Goal: Information Seeking & Learning: Find specific fact

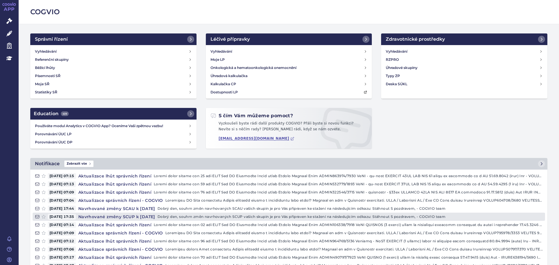
click at [153, 217] on h4 "Navrhované změny SCUP k 1. 8. 2025" at bounding box center [116, 217] width 81 height 6
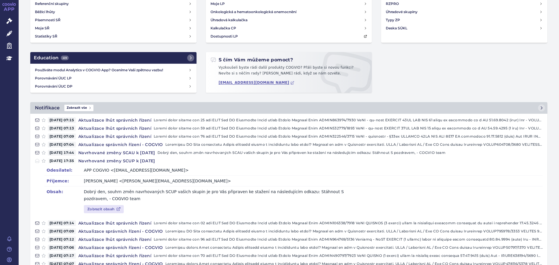
scroll to position [58, 0]
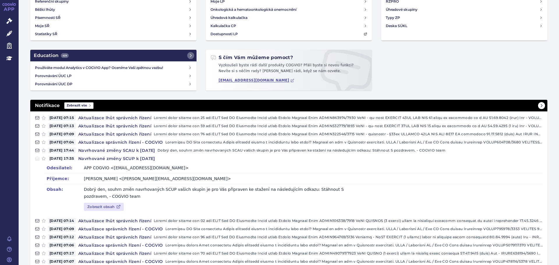
click at [76, 107] on span "Zobrazit vše" at bounding box center [78, 105] width 29 height 6
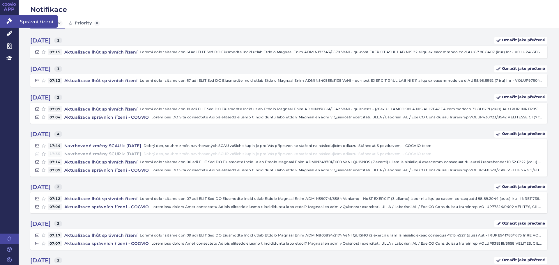
click at [5, 21] on link "Správní řízení" at bounding box center [9, 21] width 19 height 12
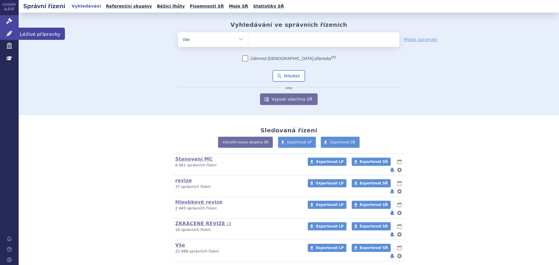
click at [6, 33] on link "Léčivé přípravky" at bounding box center [9, 34] width 19 height 12
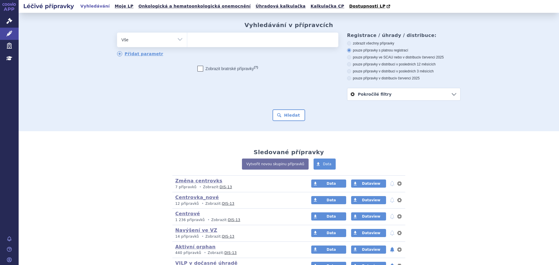
click at [390, 92] on link "Pokročilé filtry" at bounding box center [403, 94] width 113 height 12
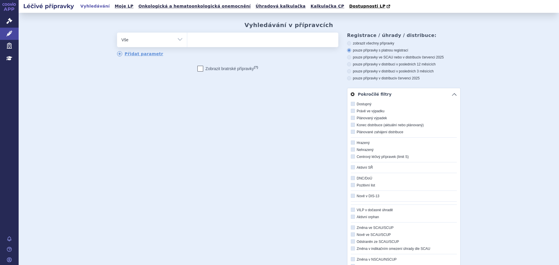
click at [390, 93] on link "Pokročilé filtry" at bounding box center [403, 94] width 113 height 12
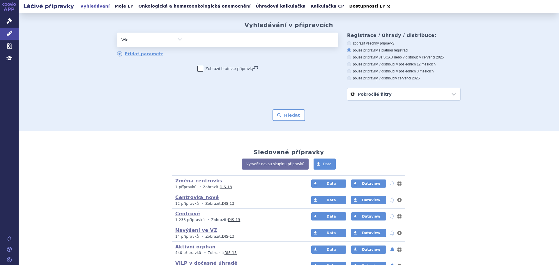
click at [390, 94] on link "Pokročilé filtry" at bounding box center [403, 94] width 113 height 12
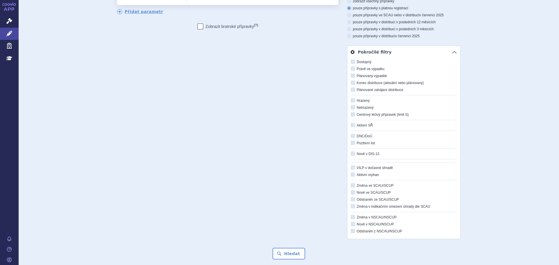
scroll to position [116, 0]
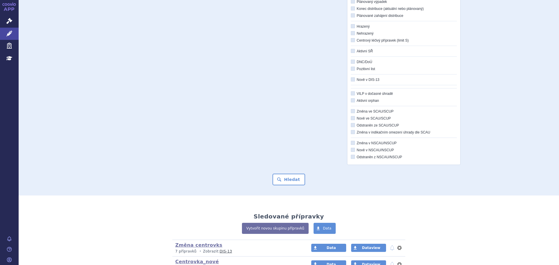
click at [371, 112] on label "Změna ve SCAU/SCUP" at bounding box center [404, 111] width 106 height 5
click at [355, 112] on input "Změna ve SCAU/SCUP" at bounding box center [353, 112] width 4 height 4
checkbox input "true"
click at [278, 180] on button "Hledat" at bounding box center [288, 180] width 33 height 12
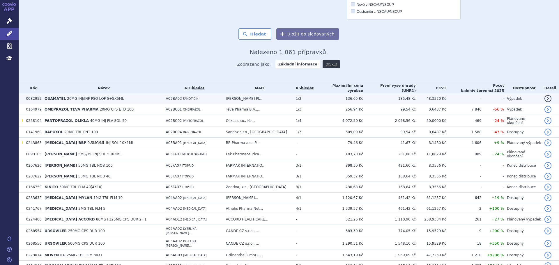
scroll to position [87, 0]
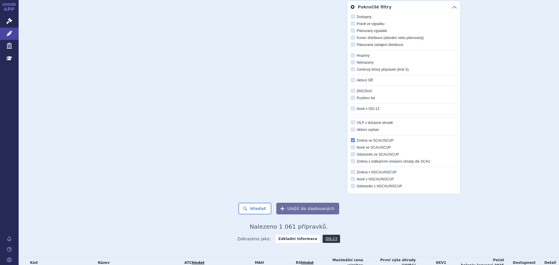
click at [363, 148] on label "Nově ve SCAU/SCUP" at bounding box center [404, 147] width 106 height 5
click at [355, 148] on input "Nově ve SCAU/SCUP" at bounding box center [353, 148] width 4 height 4
checkbox input "true"
click at [366, 140] on label "Změna ve SCAU/SCUP" at bounding box center [404, 140] width 106 height 5
click at [355, 140] on input "Změna ve SCAU/SCUP" at bounding box center [353, 141] width 4 height 4
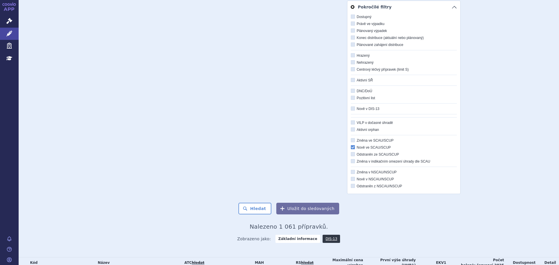
checkbox input "true"
click at [362, 147] on label "Nově ve SCAU/SCUP" at bounding box center [404, 147] width 106 height 5
click at [355, 147] on input "Nově ve SCAU/SCUP" at bounding box center [353, 148] width 4 height 4
checkbox input "true"
checkbox input "false"
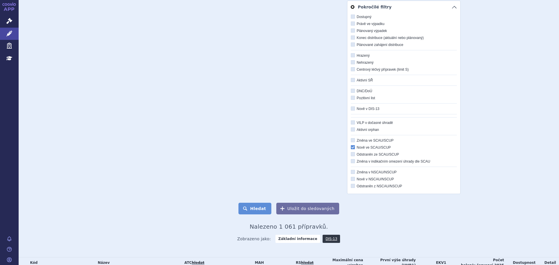
click at [261, 209] on button "Hledat" at bounding box center [254, 209] width 33 height 12
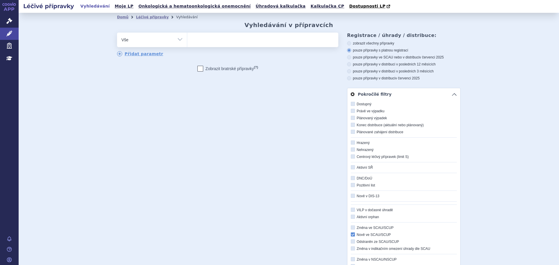
click at [229, 31] on div "Domů Léčivé přípravky Vyhledávání Vyhledávání v přípravcích odstranit Vše Přípr…" at bounding box center [288, 178] width 367 height 313
click at [223, 36] on ul at bounding box center [262, 39] width 151 height 12
click at [187, 36] on select at bounding box center [187, 39] width 0 height 15
type input "no"
type input "nox"
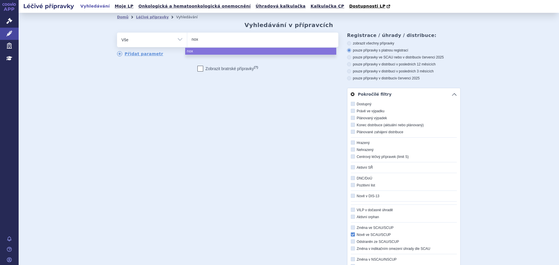
type input "noxa"
type input "noxaf"
type input "noxafi"
type input "[MEDICAL_DATA]"
select select "noxafil"
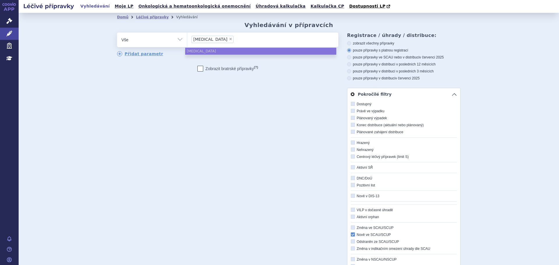
click at [236, 38] on ul "× noxafil" at bounding box center [262, 39] width 151 height 13
click at [187, 38] on select "noxafil" at bounding box center [187, 39] width 0 height 15
click at [378, 237] on label "Nově ve SCAU/SCUP" at bounding box center [404, 235] width 106 height 5
click at [355, 237] on input "Nově ve SCAU/SCUP" at bounding box center [353, 235] width 4 height 4
checkbox input "false"
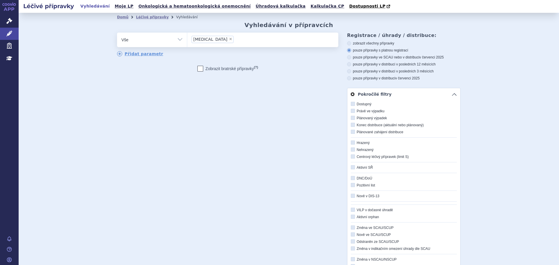
click at [452, 94] on link "Pokročilé filtry" at bounding box center [403, 94] width 113 height 12
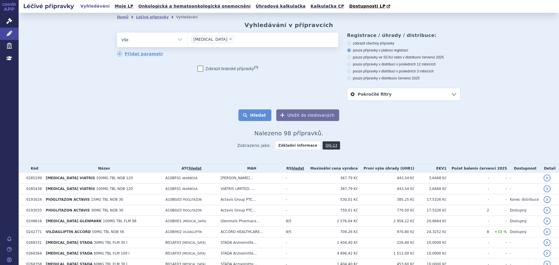
click at [258, 114] on button "Hledat" at bounding box center [254, 115] width 33 height 12
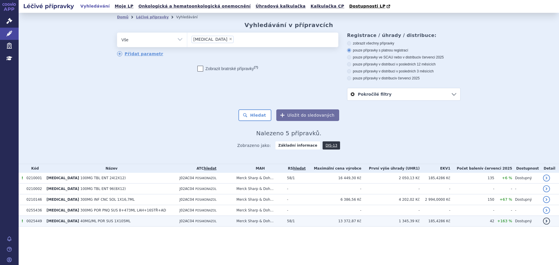
click at [284, 223] on td "Merck Sharp & Doh..." at bounding box center [258, 221] width 51 height 11
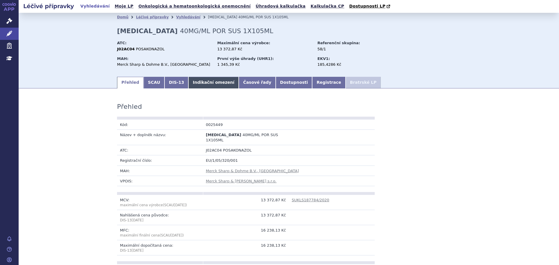
click at [201, 86] on link "Indikační omezení" at bounding box center [213, 83] width 50 height 12
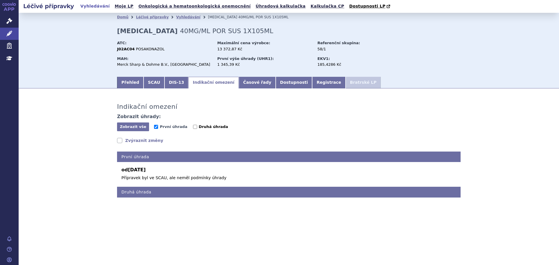
click at [210, 125] on span "Druhá úhrada" at bounding box center [213, 127] width 29 height 4
click at [197, 125] on input "Druhá úhrada" at bounding box center [195, 127] width 4 height 4
checkbox input "true"
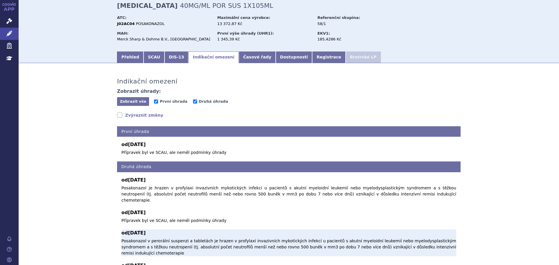
scroll to position [58, 0]
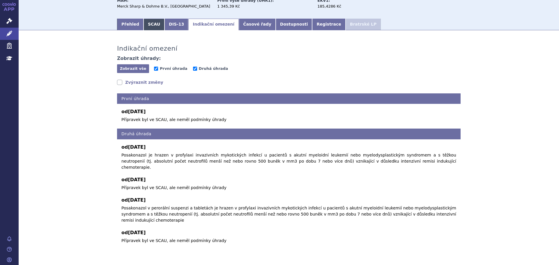
click at [149, 27] on link "SCAU" at bounding box center [153, 25] width 21 height 12
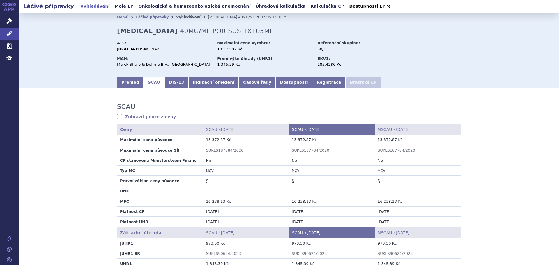
click at [176, 17] on link "Vyhledávání" at bounding box center [188, 17] width 24 height 4
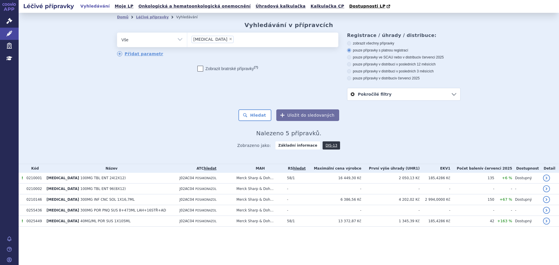
click at [229, 39] on span "×" at bounding box center [230, 38] width 3 height 3
click at [187, 39] on select "[MEDICAL_DATA]" at bounding box center [187, 39] width 0 height 15
select select
type input "cr"
type input "cre"
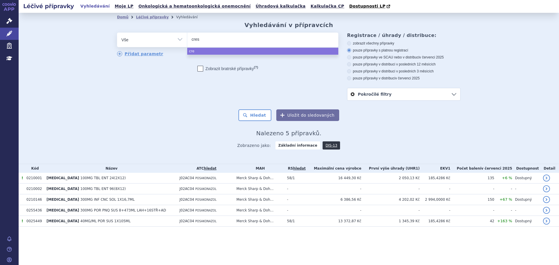
type input "crese"
type input "cresem"
type input "cresemb"
type input "[MEDICAL_DATA]"
select select "[MEDICAL_DATA]"
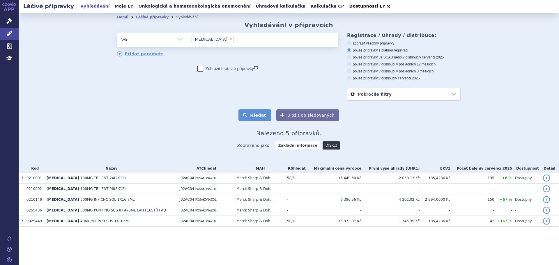
click at [260, 113] on button "Hledat" at bounding box center [254, 115] width 33 height 12
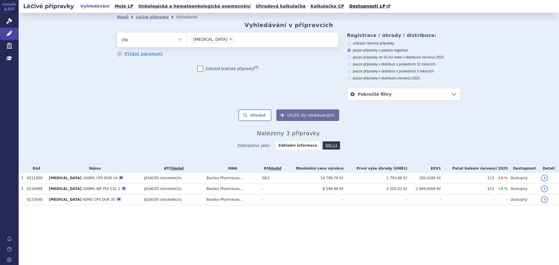
drag, startPoint x: 73, startPoint y: 181, endPoint x: 62, endPoint y: 143, distance: 40.0
click at [62, 132] on div "Domů Léčivé přípravky Vyhledávání Vyhledávání v přípravcích odstranit Vše Přípr…" at bounding box center [289, 88] width 540 height 151
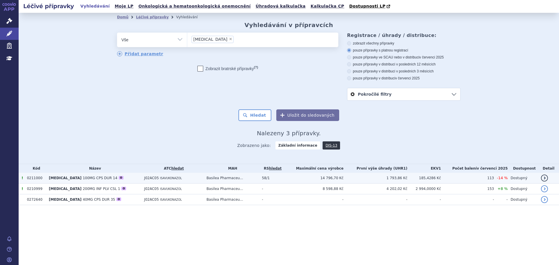
click at [83, 177] on span "100MG CPS DUR 14" at bounding box center [100, 178] width 35 height 4
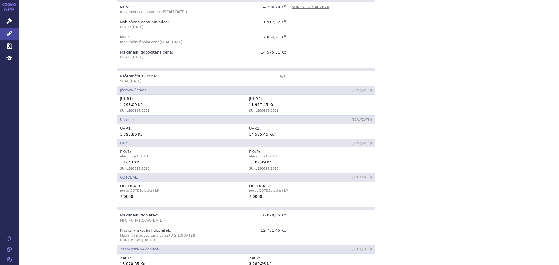
scroll to position [87, 0]
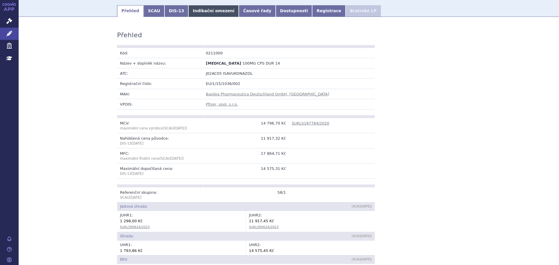
click at [200, 11] on link "Indikační omezení" at bounding box center [213, 11] width 50 height 12
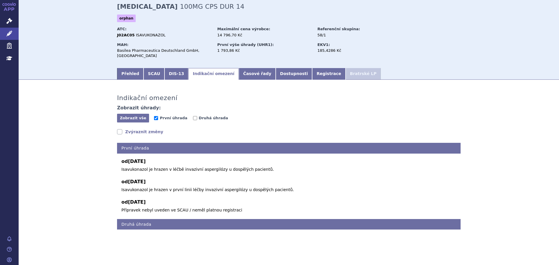
scroll to position [20, 0]
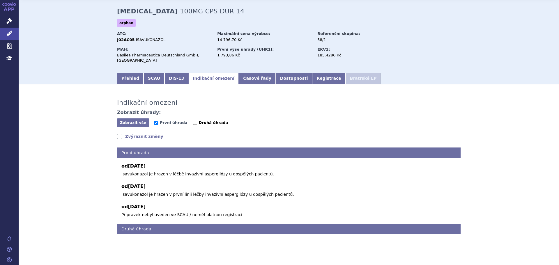
click at [204, 120] on span "Druhá úhrada" at bounding box center [213, 122] width 29 height 4
click at [197, 121] on input "Druhá úhrada" at bounding box center [195, 123] width 4 height 4
checkbox input "true"
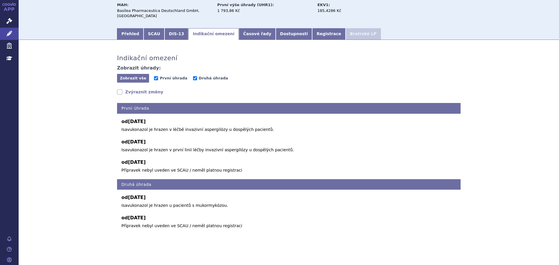
scroll to position [0, 0]
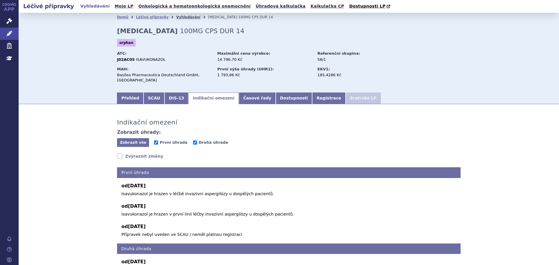
click at [182, 16] on link "Vyhledávání" at bounding box center [188, 17] width 24 height 4
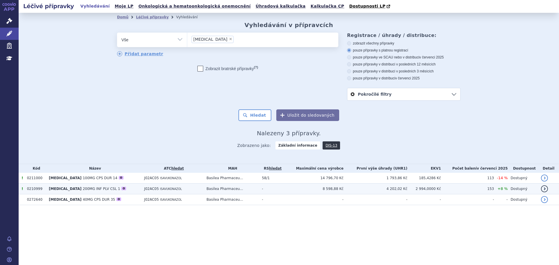
click at [112, 189] on td "[MEDICAL_DATA] 200MG INF PLV CSL 1 O" at bounding box center [93, 189] width 95 height 11
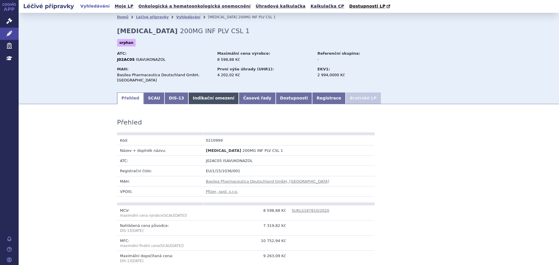
click at [198, 93] on link "Indikační omezení" at bounding box center [213, 99] width 50 height 12
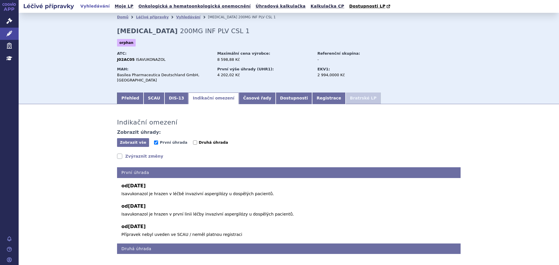
click at [199, 140] on span "Druhá úhrada" at bounding box center [213, 142] width 29 height 4
click at [194, 141] on input "Druhá úhrada" at bounding box center [195, 143] width 4 height 4
checkbox input "true"
click at [146, 93] on link "SCAU" at bounding box center [153, 99] width 21 height 12
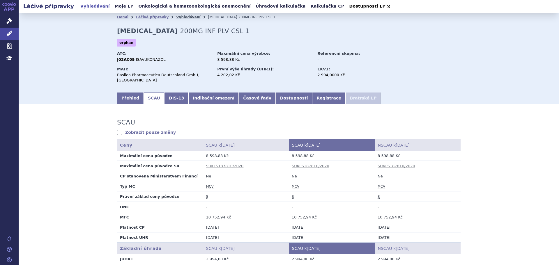
click at [183, 16] on link "Vyhledávání" at bounding box center [188, 17] width 24 height 4
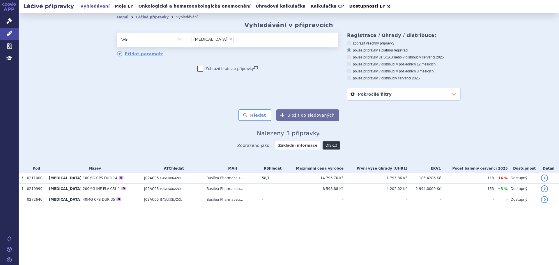
click at [229, 38] on span "×" at bounding box center [230, 38] width 3 height 3
click at [187, 38] on select "[MEDICAL_DATA]" at bounding box center [187, 39] width 0 height 15
select select
type input "fo"
type input "for"
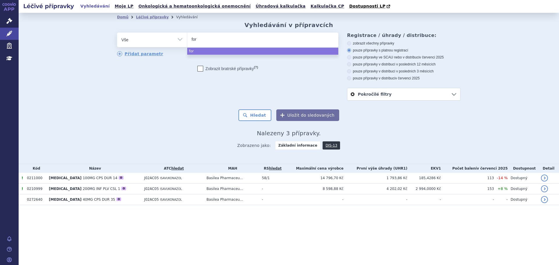
type input "fort"
type input "fortum"
select select "fortum"
click at [258, 116] on button "Hledat" at bounding box center [254, 115] width 33 height 12
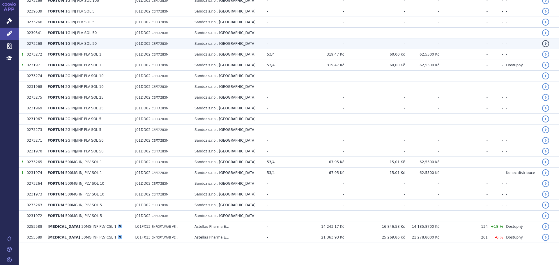
scroll to position [233, 0]
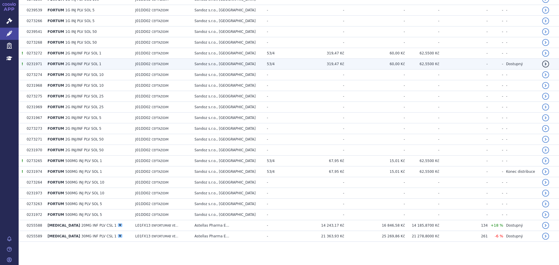
click at [72, 64] on span "2G INJ/INF PLV SOL 1" at bounding box center [83, 64] width 36 height 4
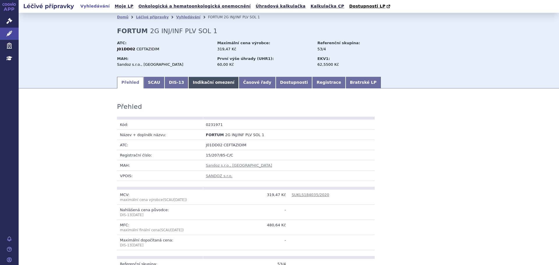
click at [205, 80] on link "Indikační omezení" at bounding box center [213, 83] width 50 height 12
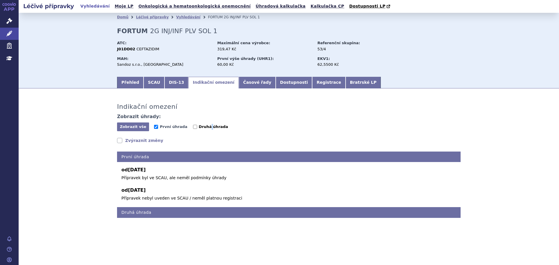
click at [205, 127] on span "Druhá úhrada" at bounding box center [213, 127] width 29 height 4
click at [203, 127] on span "Druhá úhrada" at bounding box center [213, 127] width 29 height 4
click at [197, 127] on input "Druhá úhrada" at bounding box center [195, 127] width 4 height 4
checkbox input "true"
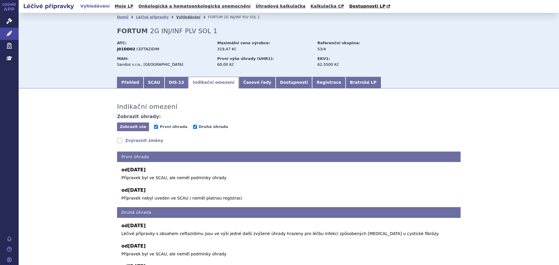
click at [176, 16] on link "Vyhledávání" at bounding box center [188, 17] width 24 height 4
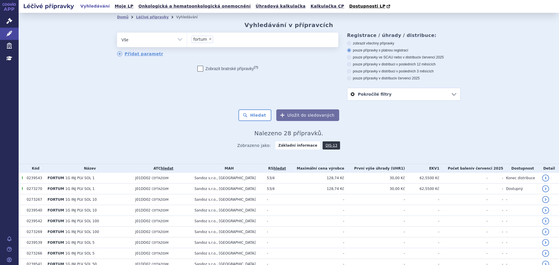
click at [171, 42] on select "Vše Přípravek/SUKL kód MAH VPOIS ATC/Aktivní látka Léková forma Síla" at bounding box center [152, 39] width 70 height 13
click at [59, 90] on div "Domů Léčivé přípravky Vyhledávání Vyhledávání v přípravcích odstranit Vše Přípr…" at bounding box center [289, 88] width 540 height 151
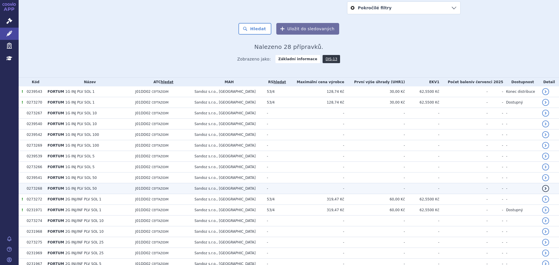
scroll to position [87, 0]
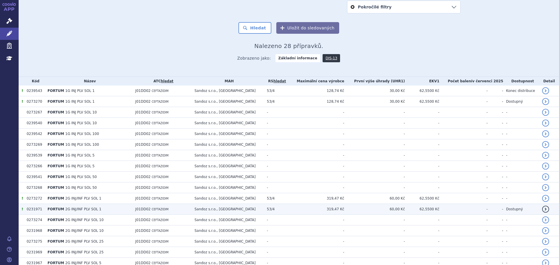
click at [93, 213] on td "FORTUM 2G INJ/INF PLV SOL 1" at bounding box center [89, 209] width 88 height 11
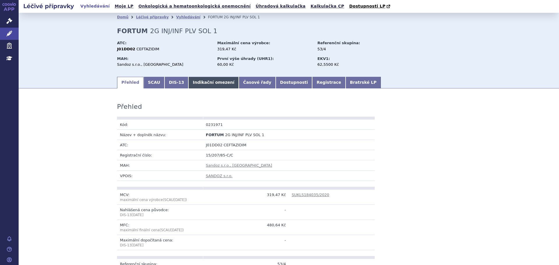
click at [195, 85] on link "Indikační omezení" at bounding box center [213, 83] width 50 height 12
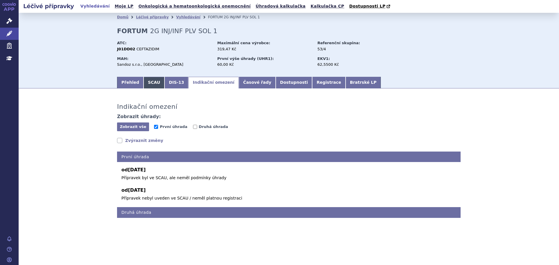
click at [151, 84] on link "SCAU" at bounding box center [153, 83] width 21 height 12
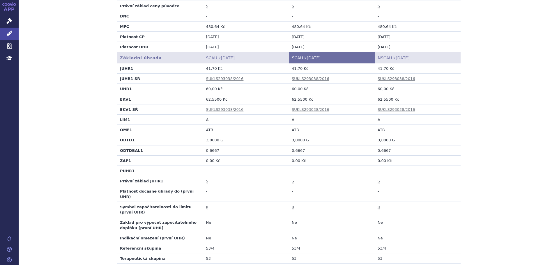
scroll to position [175, 0]
